Goal: Communication & Community: Participate in discussion

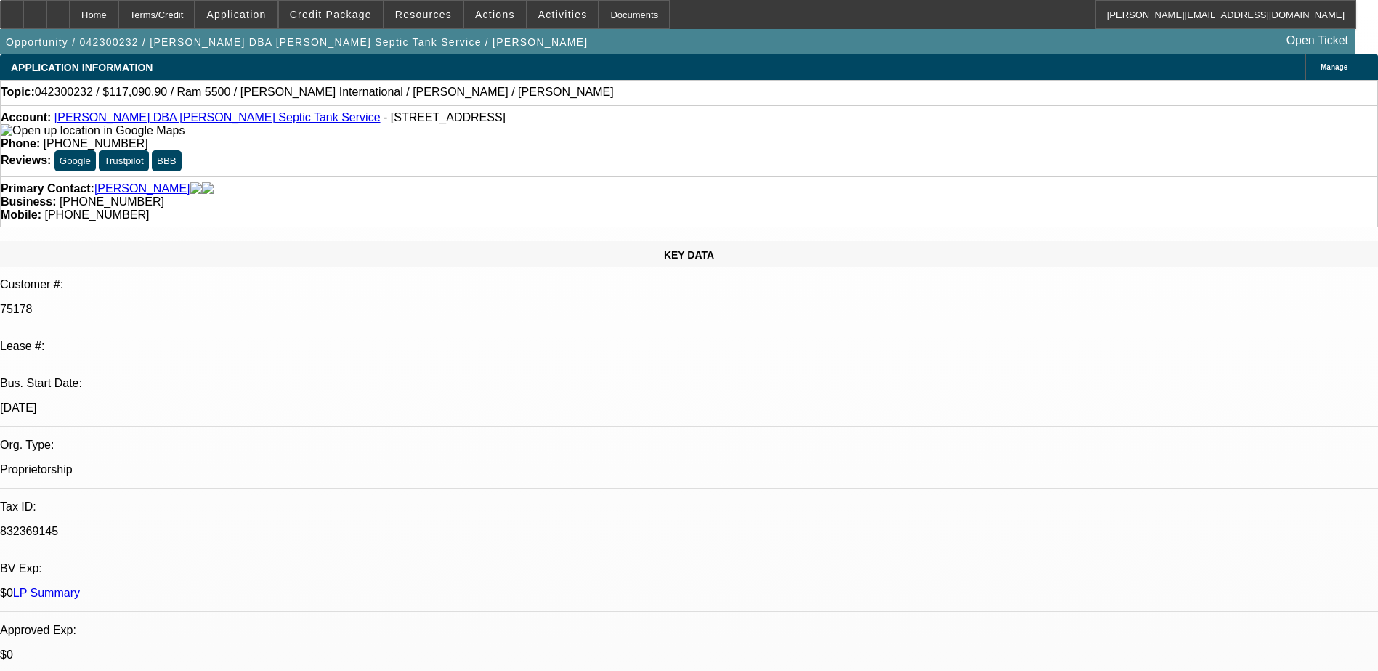
select select "0"
select select "2"
select select "0.1"
select select "0"
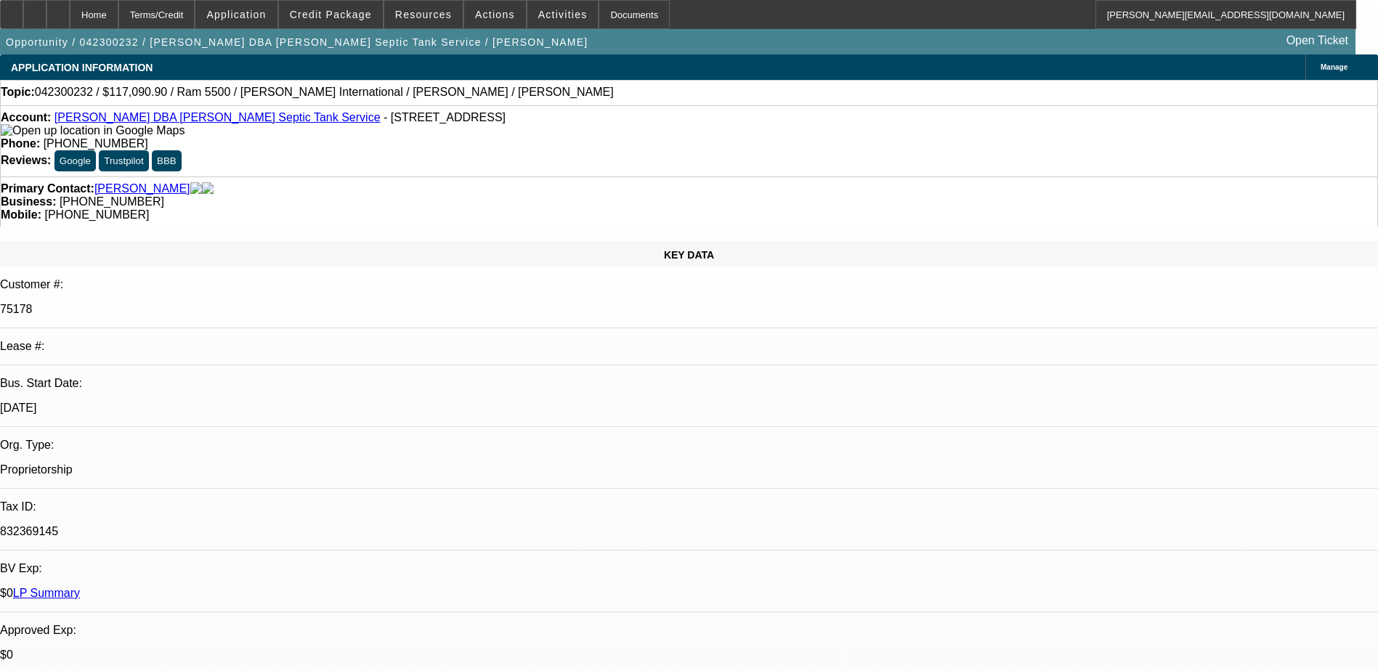
select select "0"
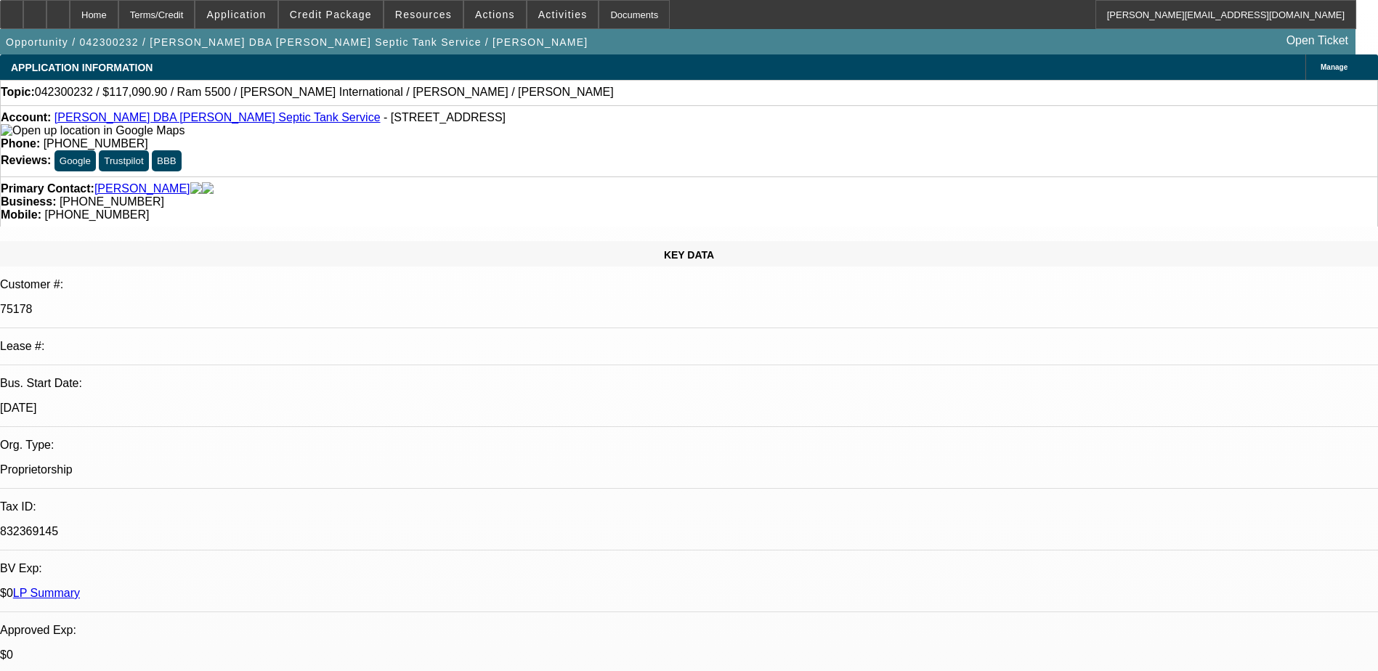
select select "0"
select select "1"
select select "2"
select select "4"
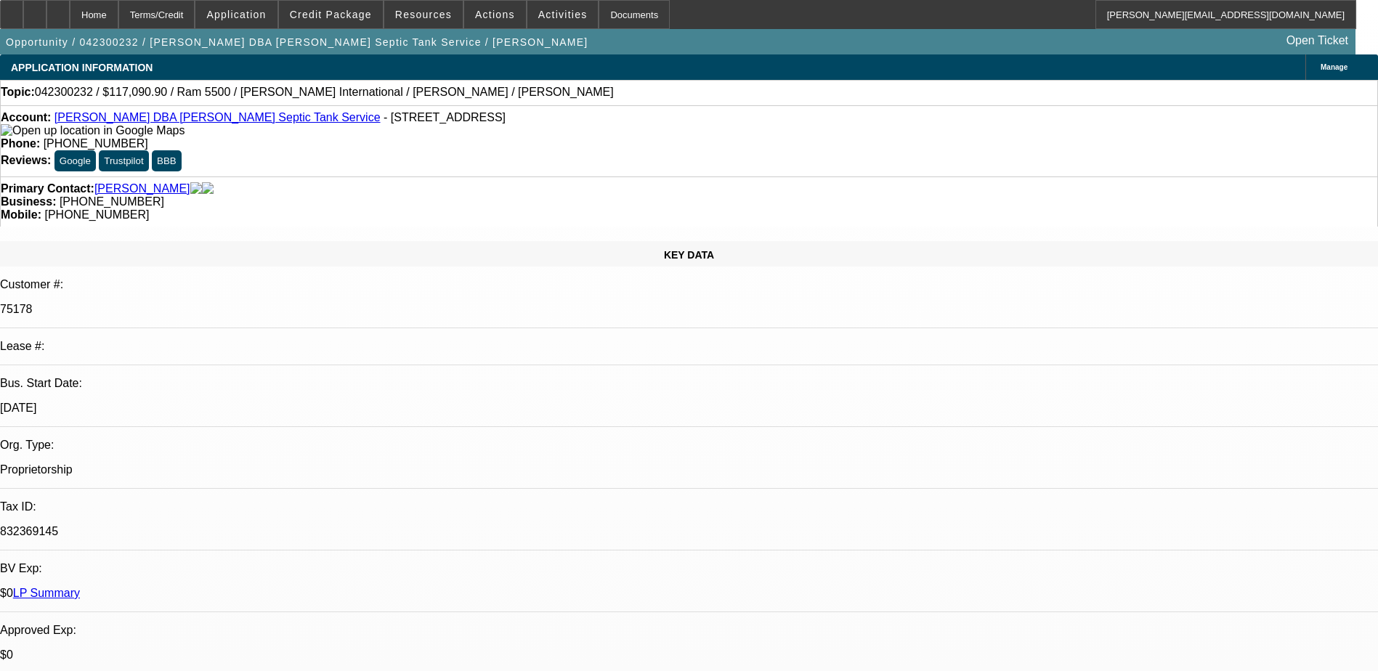
select select "1"
select select "6"
select select "1"
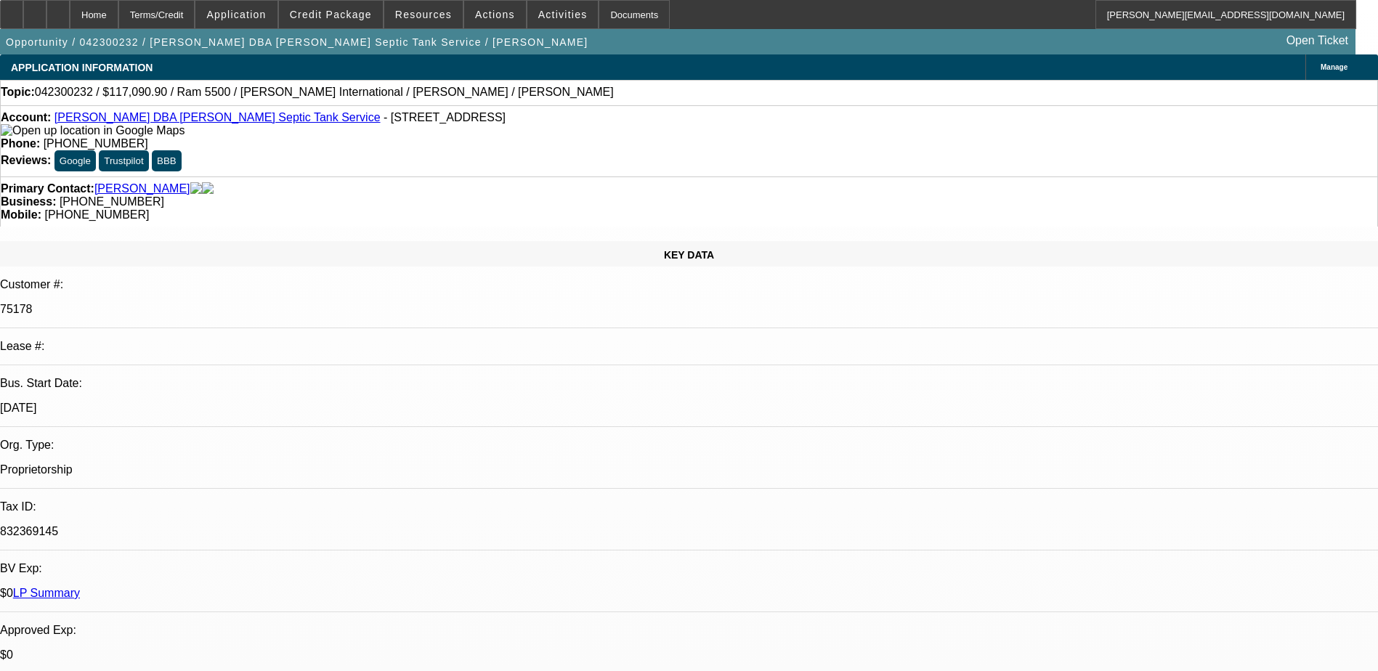
select select "6"
select select "1"
select select "6"
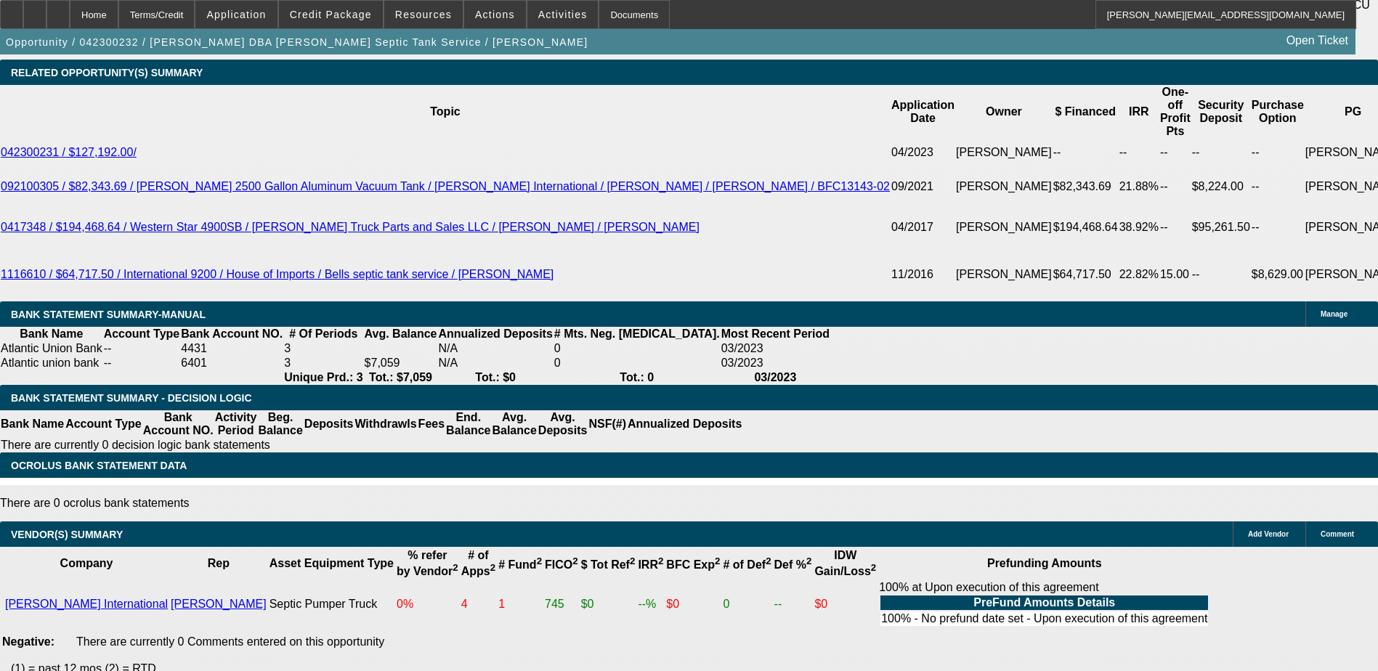
scroll to position [2844, 0]
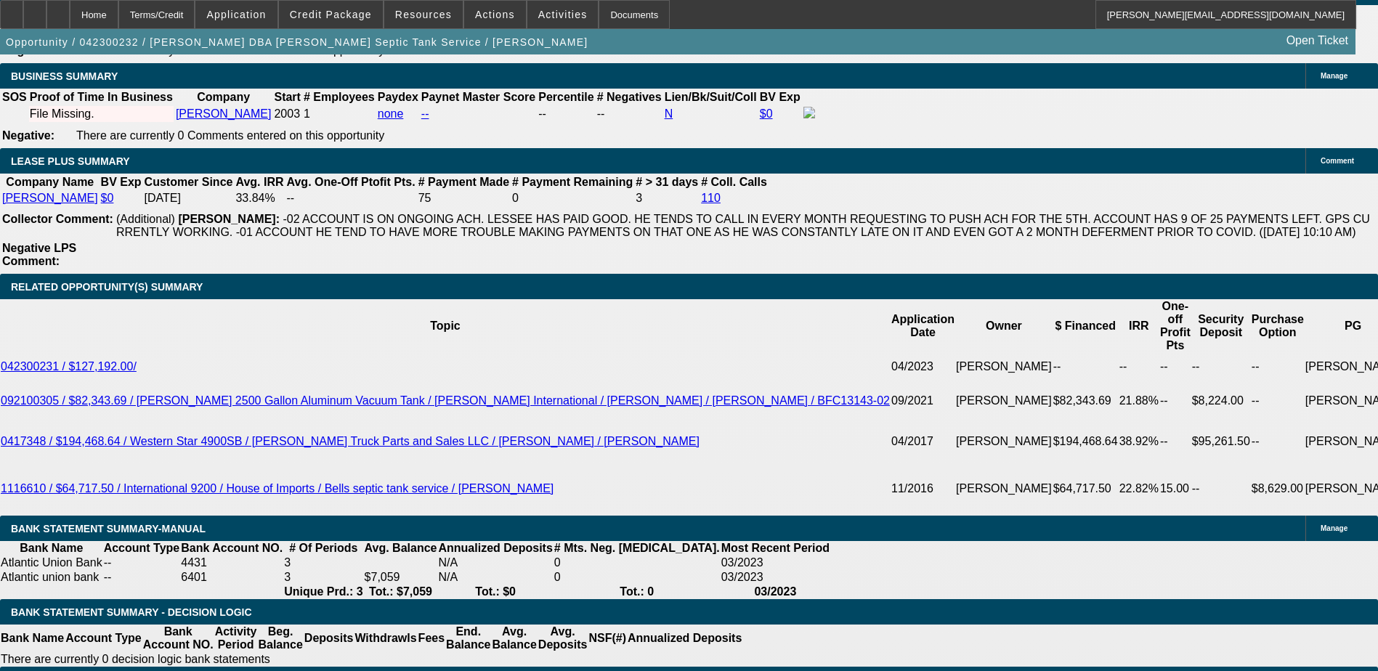
scroll to position [2408, 0]
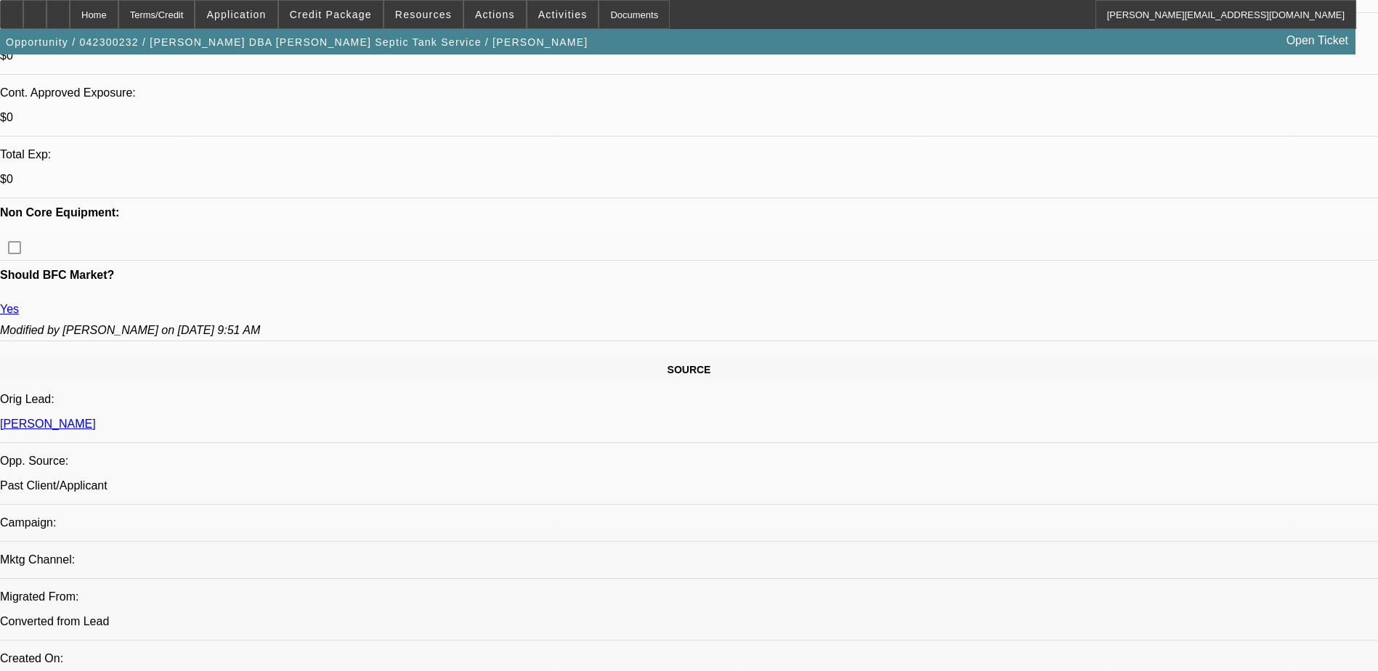
scroll to position [447, 0]
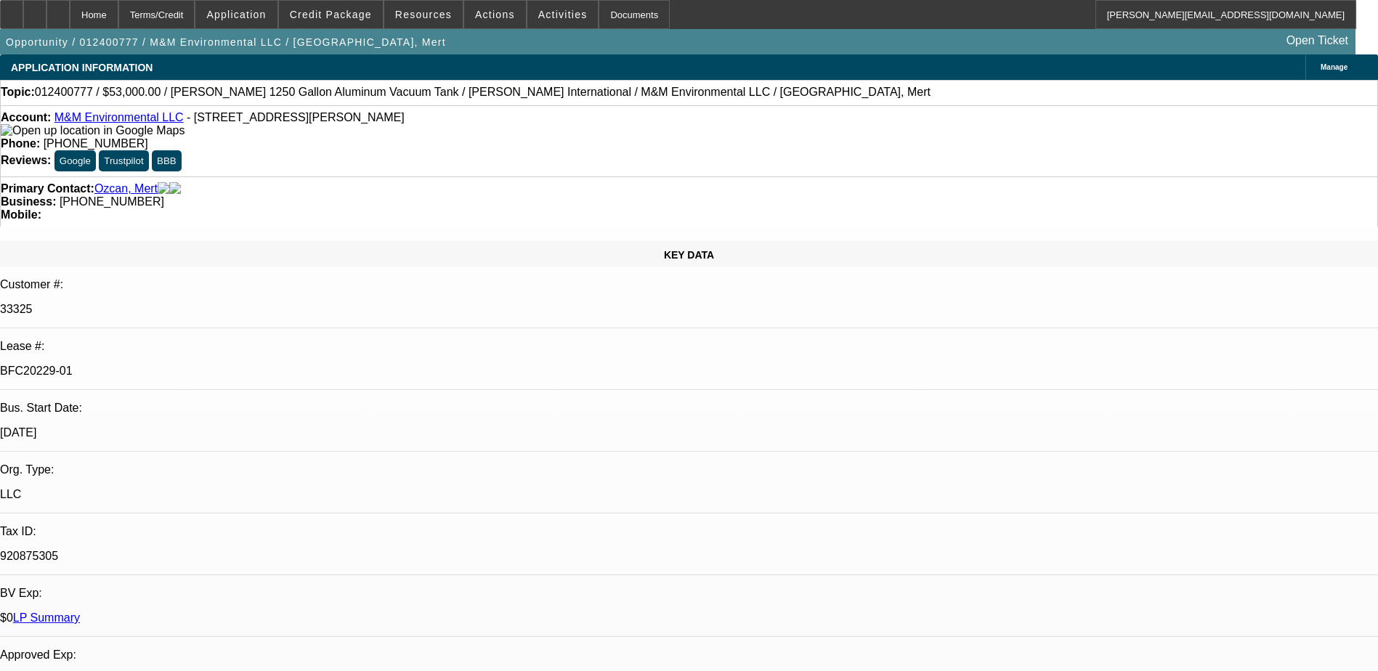
select select "0"
select select "2"
select select "0"
select select "2"
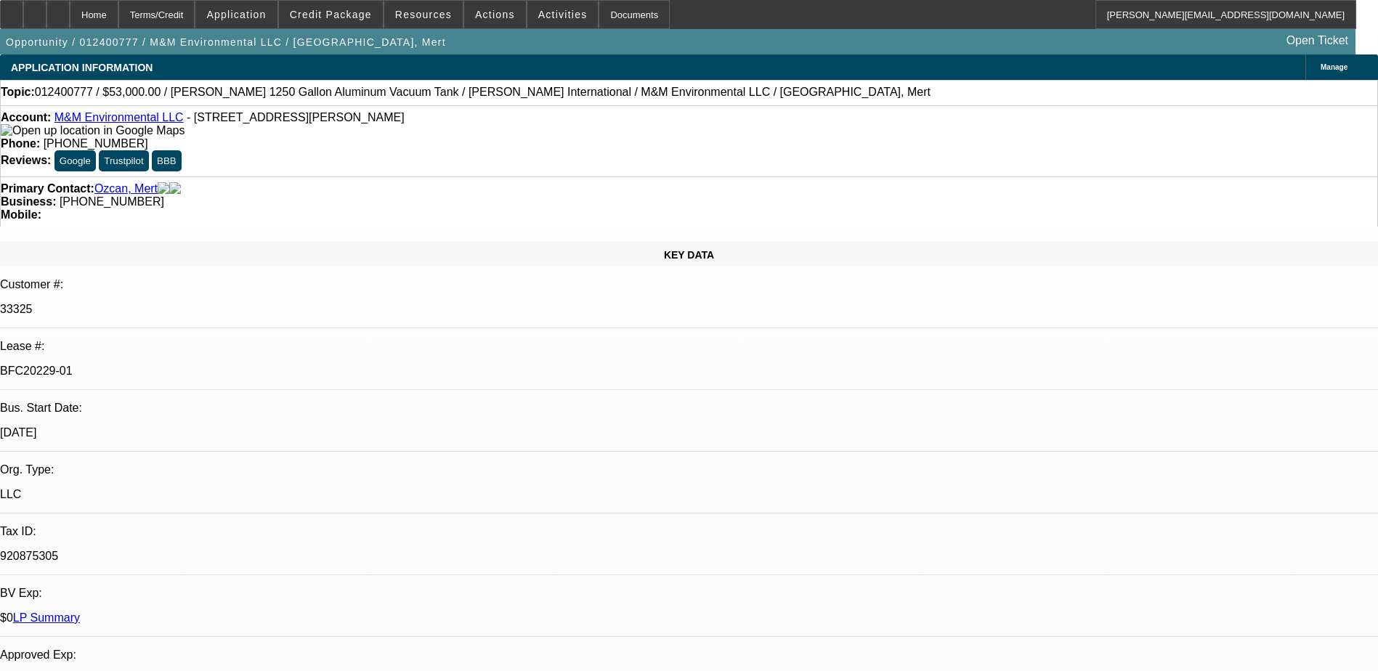
select select "0"
select select "2"
select select "0.1"
select select "0"
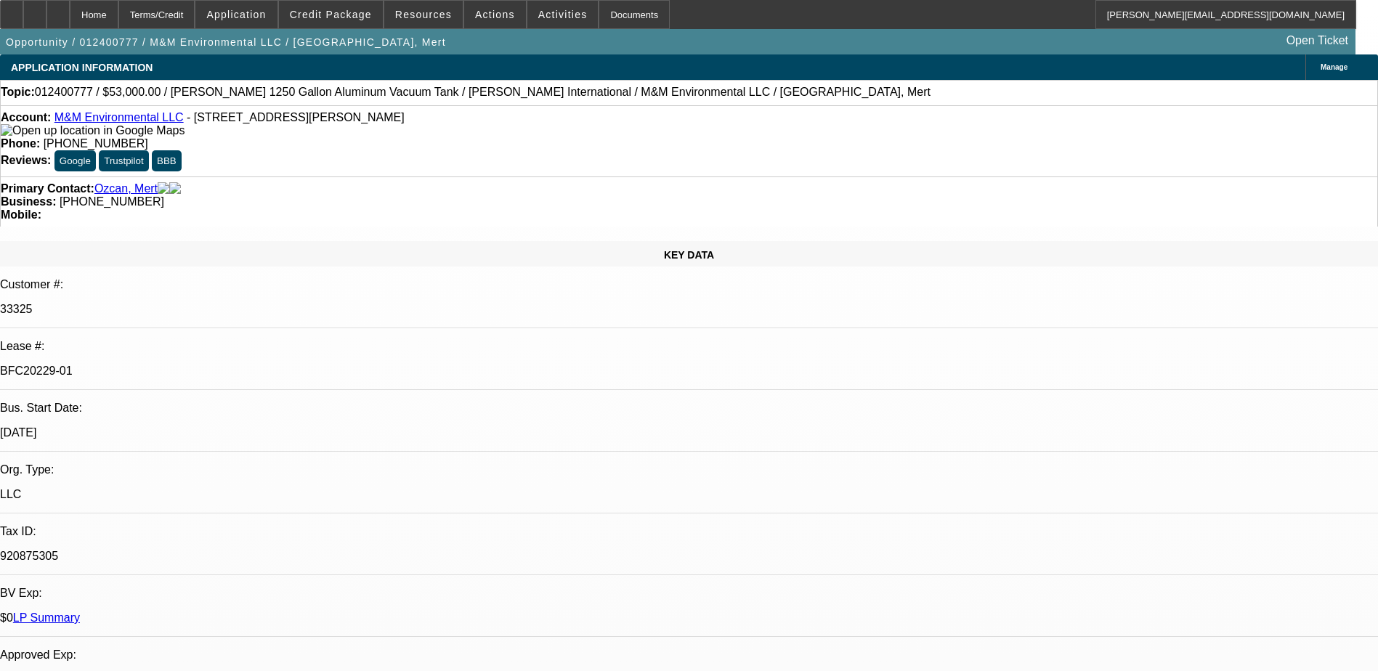
select select "2"
select select "0.1"
select select "1"
select select "2"
select select "6"
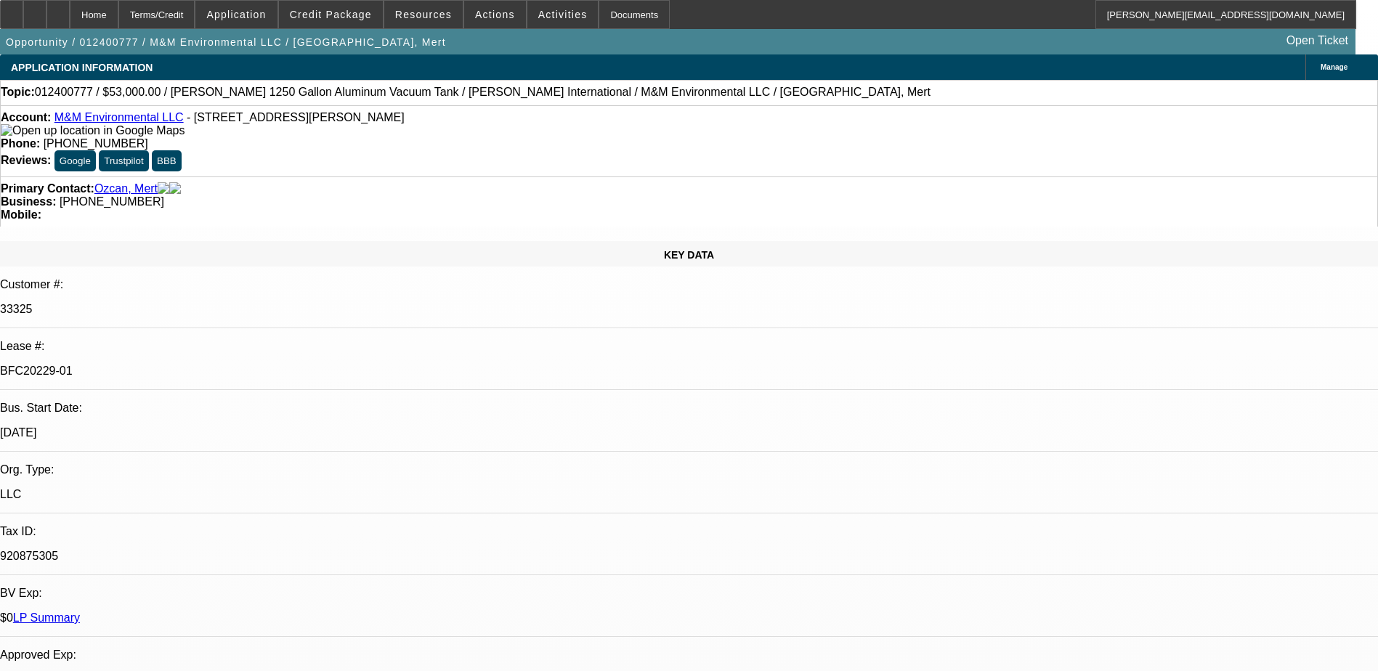
select select "1"
select select "2"
select select "6"
select select "1"
select select "2"
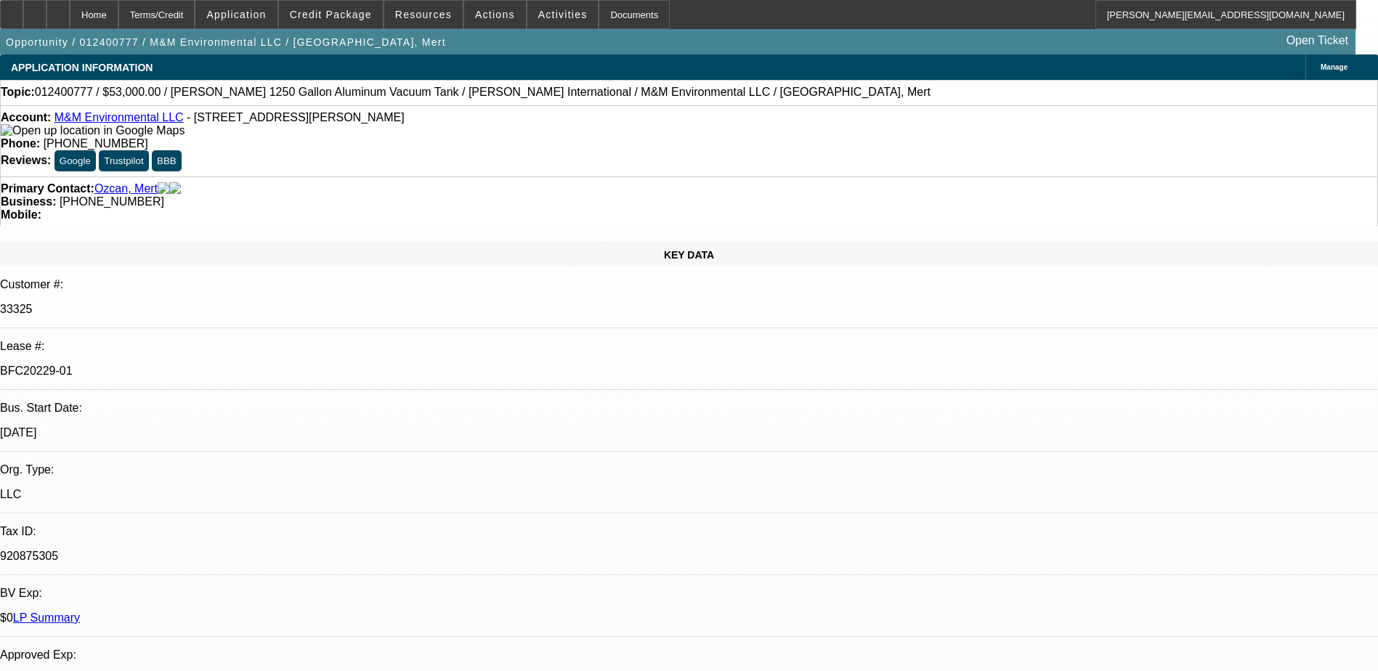
select select "4"
select select "1"
select select "2"
select select "4"
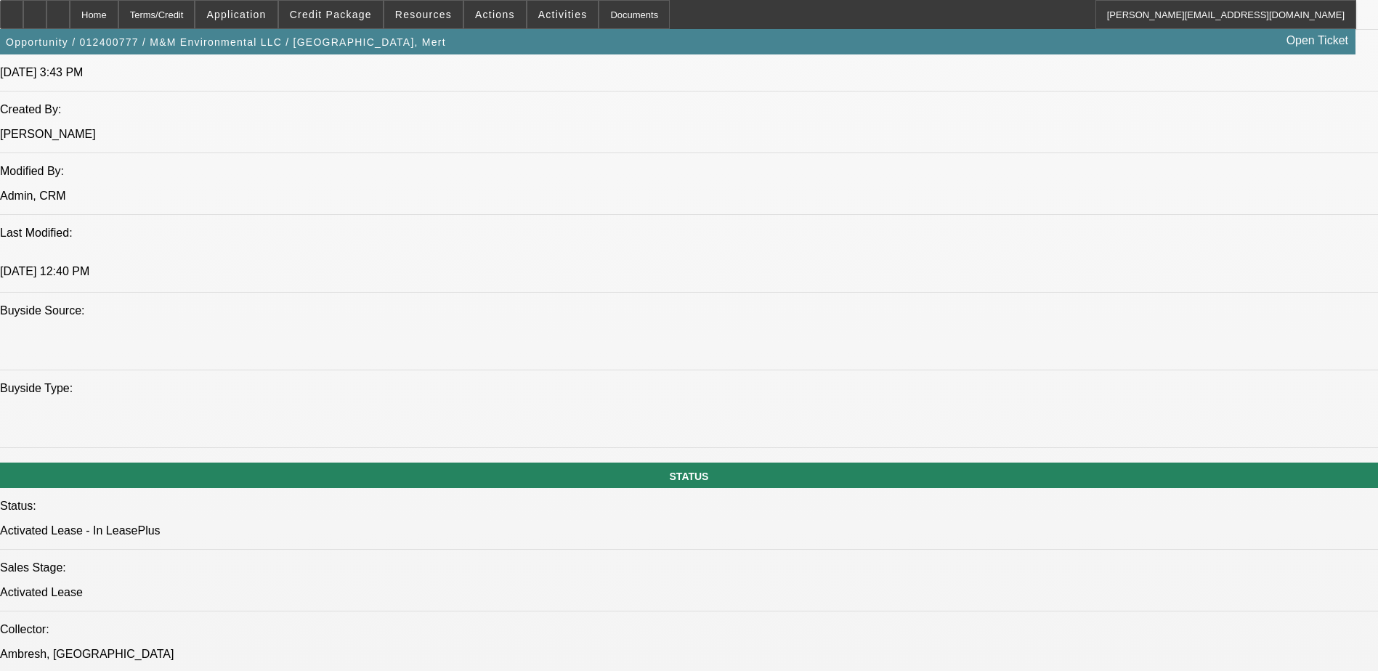
scroll to position [6007, 0]
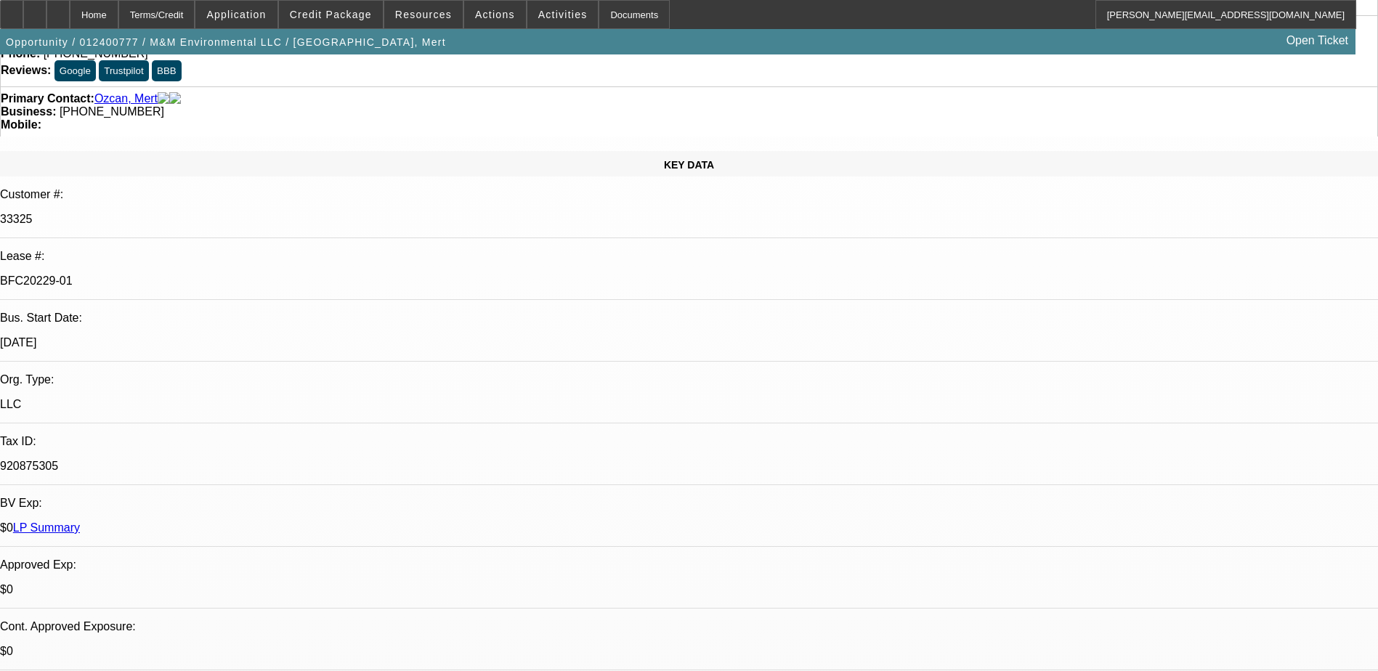
scroll to position [0, 0]
